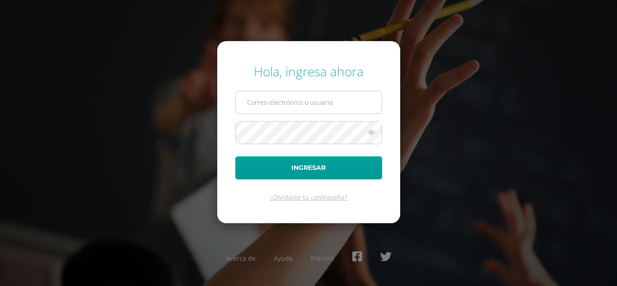
click at [263, 106] on input "text" at bounding box center [309, 102] width 146 height 22
type input "[PERSON_NAME][DOMAIN_NAME][EMAIL_ADDRESS][DOMAIN_NAME]"
click at [367, 134] on icon at bounding box center [371, 132] width 12 height 11
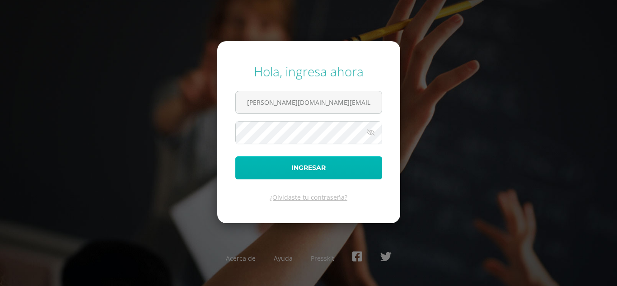
click at [353, 163] on button "Ingresar" at bounding box center [308, 167] width 147 height 23
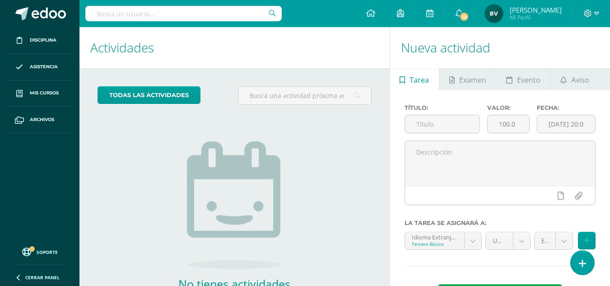
click at [136, 193] on div "todas las Actividades No tienes actividades Échale un vistazo a los demás perío…" at bounding box center [234, 207] width 310 height 279
